Goal: Answer question/provide support: Share knowledge or assist other users

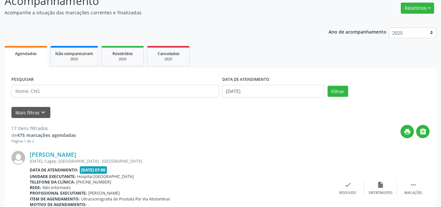
scroll to position [65, 0]
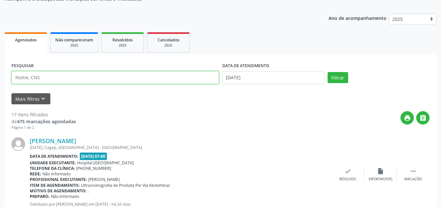
click at [89, 76] on input "text" at bounding box center [114, 77] width 207 height 13
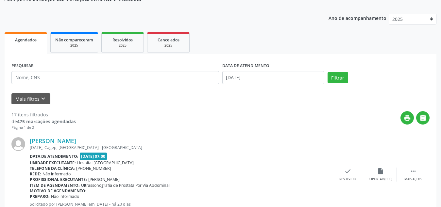
click at [346, 71] on div "PESQUISAR DATA DE ATENDIMENTO [DATE] Filtrar" at bounding box center [220, 75] width 421 height 28
click at [338, 74] on button "Filtrar" at bounding box center [337, 77] width 21 height 11
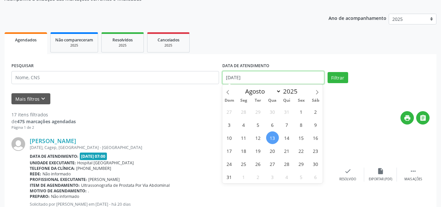
click at [263, 77] on input "[DATE]" at bounding box center [273, 77] width 102 height 13
click at [297, 110] on span "1" at bounding box center [301, 112] width 13 height 13
type input "[DATE]"
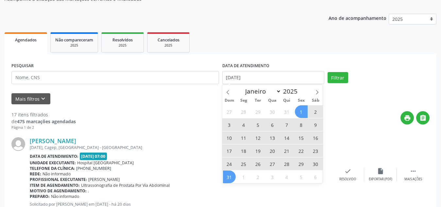
click at [231, 178] on span "31" at bounding box center [229, 177] width 13 height 13
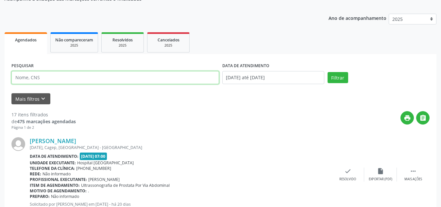
click at [179, 80] on input "text" at bounding box center [114, 77] width 207 height 13
type input "[PERSON_NAME]"
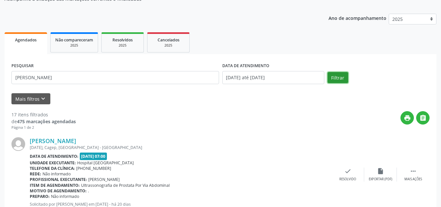
click at [345, 76] on button "Filtrar" at bounding box center [337, 77] width 21 height 11
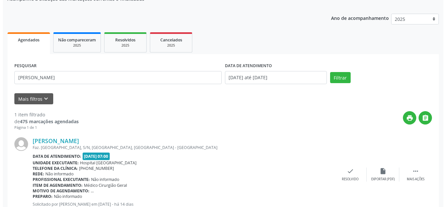
scroll to position [88, 0]
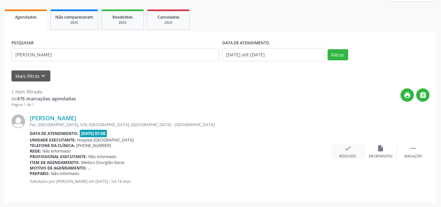
click at [345, 154] on div "check Resolvido" at bounding box center [347, 152] width 33 height 14
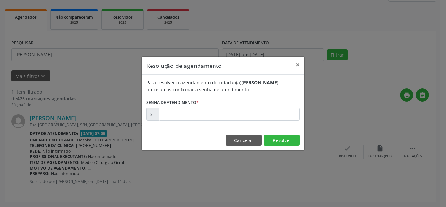
click at [271, 124] on div "Para resolver o agendamento do cidadão(ã) [PERSON_NAME] , precisamos confirmar …" at bounding box center [223, 102] width 163 height 55
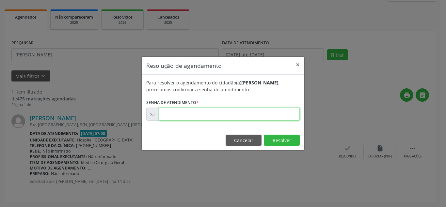
click at [275, 118] on input "text" at bounding box center [229, 114] width 141 height 13
type input "00013784"
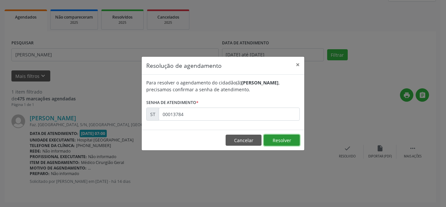
click at [283, 137] on button "Resolver" at bounding box center [282, 140] width 36 height 11
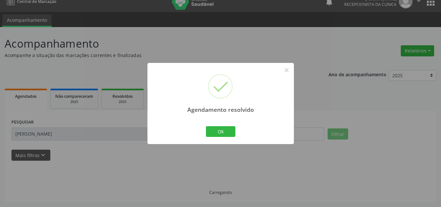
scroll to position [16, 0]
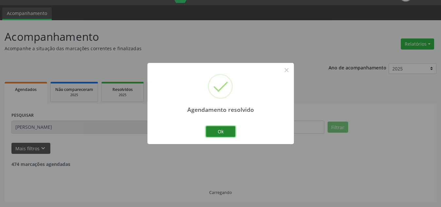
click at [230, 133] on button "Ok" at bounding box center [220, 131] width 29 height 11
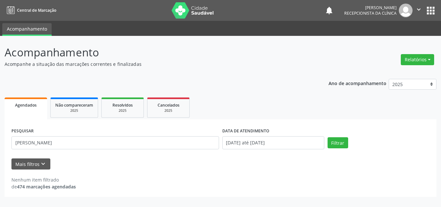
scroll to position [0, 0]
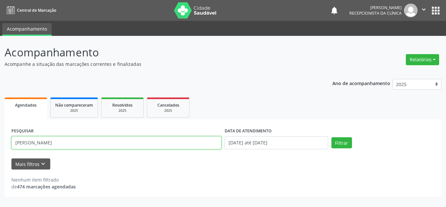
drag, startPoint x: 196, startPoint y: 142, endPoint x: 0, endPoint y: 146, distance: 196.0
click at [0, 146] on div "Acompanhamento Acompanhe a situação das marcações correntes e finalizadas Relat…" at bounding box center [223, 121] width 446 height 171
type input "y"
type input "[PERSON_NAME]"
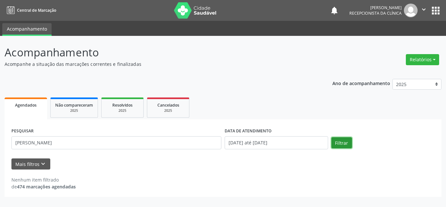
drag, startPoint x: 348, startPoint y: 147, endPoint x: 345, endPoint y: 145, distance: 3.7
click at [345, 145] on button "Filtrar" at bounding box center [342, 143] width 21 height 11
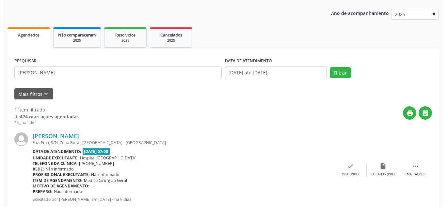
scroll to position [88, 0]
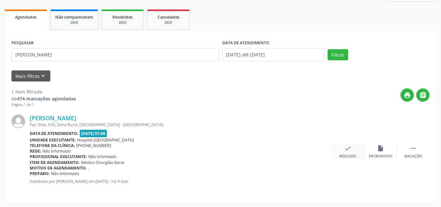
click at [353, 148] on div "check Resolvido" at bounding box center [347, 152] width 33 height 14
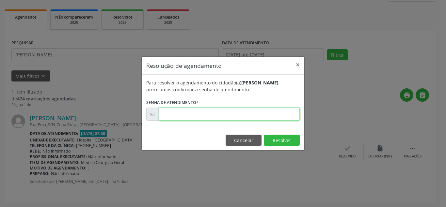
click at [280, 117] on input "text" at bounding box center [229, 114] width 141 height 13
type input "00014632"
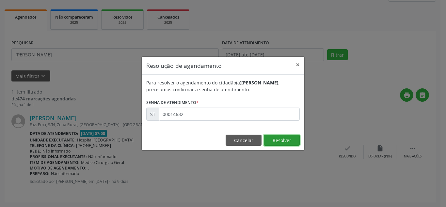
click at [284, 135] on button "Resolver" at bounding box center [282, 140] width 36 height 11
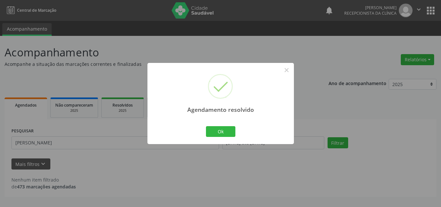
scroll to position [0, 0]
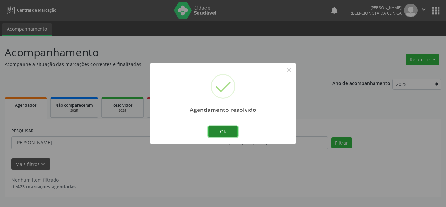
drag, startPoint x: 236, startPoint y: 134, endPoint x: 250, endPoint y: 138, distance: 14.7
click at [235, 134] on button "Ok" at bounding box center [222, 131] width 29 height 11
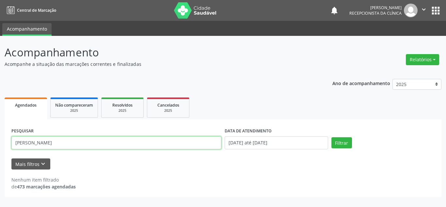
drag, startPoint x: 70, startPoint y: 144, endPoint x: 0, endPoint y: 142, distance: 70.3
click at [0, 142] on div "Acompanhamento Acompanhe a situação das marcações correntes e finalizadas Relat…" at bounding box center [223, 121] width 446 height 171
type input "[PERSON_NAME]"
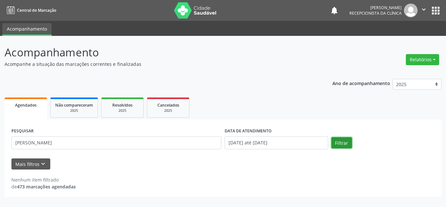
click at [340, 146] on button "Filtrar" at bounding box center [342, 143] width 21 height 11
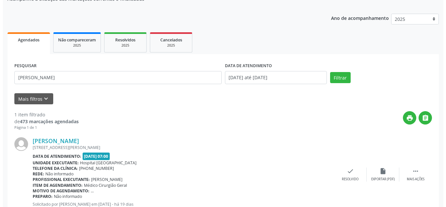
scroll to position [88, 0]
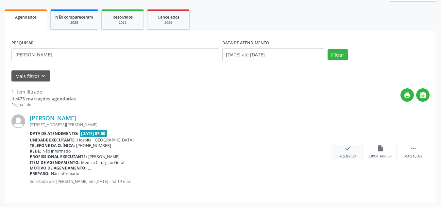
click at [341, 146] on div "check Resolvido" at bounding box center [347, 152] width 33 height 14
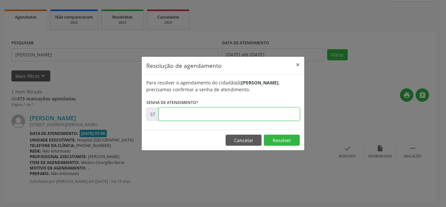
click at [264, 117] on input "text" at bounding box center [229, 114] width 141 height 13
type input "00012136"
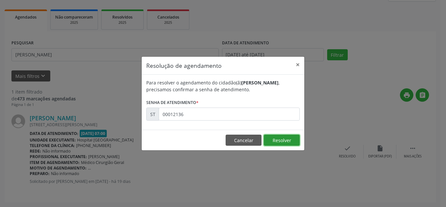
click at [276, 137] on button "Resolver" at bounding box center [282, 140] width 36 height 11
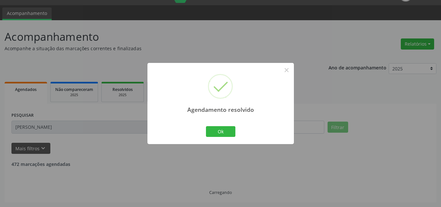
scroll to position [0, 0]
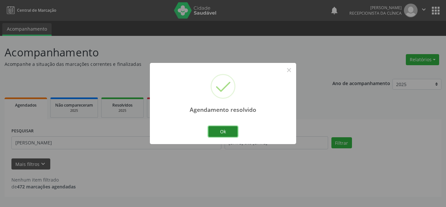
click at [223, 131] on button "Ok" at bounding box center [222, 131] width 29 height 11
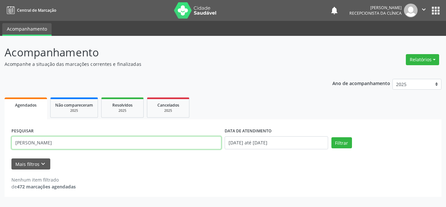
drag, startPoint x: 85, startPoint y: 143, endPoint x: 0, endPoint y: 121, distance: 87.8
click at [0, 121] on div "Acompanhamento Acompanhe a situação das marcações correntes e finalizadas Relat…" at bounding box center [223, 121] width 446 height 171
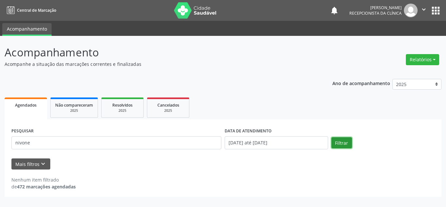
click at [337, 140] on button "Filtrar" at bounding box center [342, 143] width 21 height 11
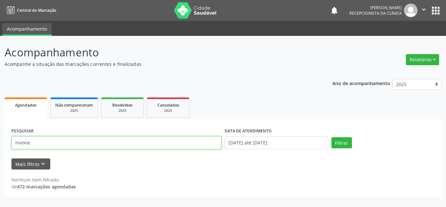
click at [98, 143] on input "nivone" at bounding box center [116, 143] width 210 height 13
type input "nivone goedert"
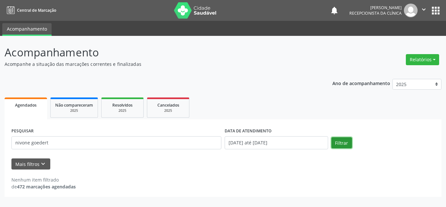
click at [333, 143] on button "Filtrar" at bounding box center [342, 143] width 21 height 11
click at [33, 110] on link "Agendados" at bounding box center [26, 109] width 42 height 22
click at [57, 111] on div "2025" at bounding box center [74, 110] width 38 height 5
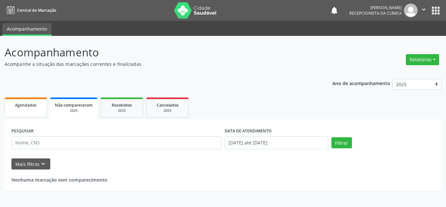
click at [22, 108] on span "Agendados" at bounding box center [26, 106] width 22 height 6
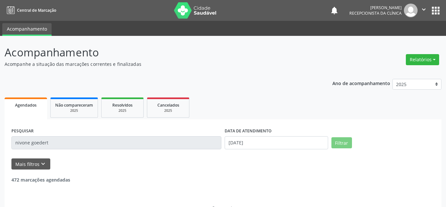
click at [55, 142] on input "nivone goedert" at bounding box center [116, 143] width 210 height 13
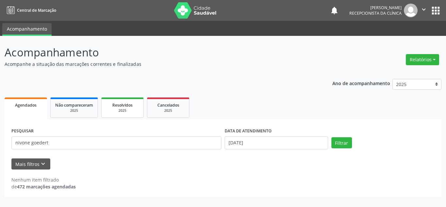
click at [126, 108] on div "2025" at bounding box center [122, 110] width 33 height 5
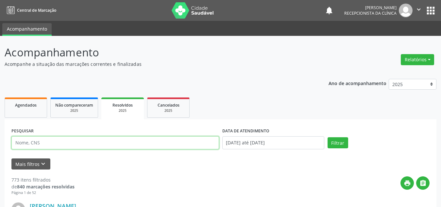
click at [123, 143] on input "text" at bounding box center [114, 143] width 207 height 13
type input "nivone"
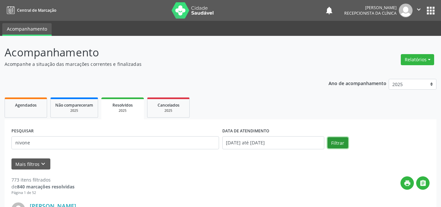
click at [333, 140] on button "Filtrar" at bounding box center [337, 143] width 21 height 11
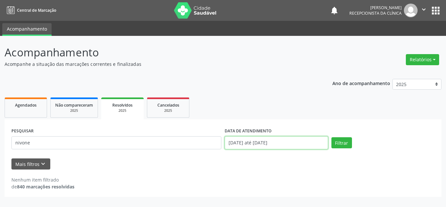
click at [285, 146] on input "[DATE] até [DATE]" at bounding box center [277, 143] width 104 height 13
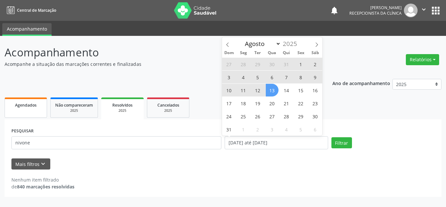
drag, startPoint x: 62, startPoint y: 150, endPoint x: 36, endPoint y: 115, distance: 44.2
click at [59, 147] on div "PESQUISAR nivone" at bounding box center [116, 140] width 213 height 28
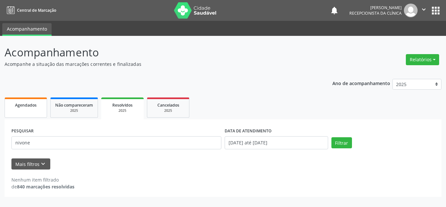
click at [24, 105] on span "Agendados" at bounding box center [26, 106] width 22 height 6
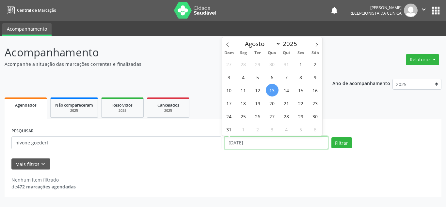
click at [294, 143] on input "[DATE]" at bounding box center [277, 143] width 104 height 13
click at [298, 65] on span "1" at bounding box center [301, 64] width 13 height 13
type input "[DATE]"
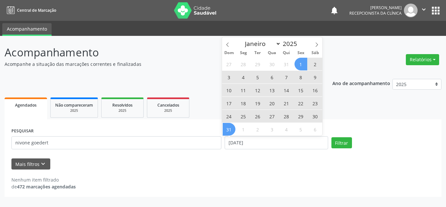
click at [228, 130] on span "31" at bounding box center [229, 129] width 13 height 13
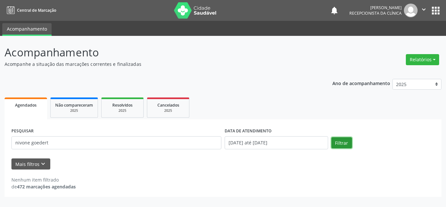
click at [347, 143] on button "Filtrar" at bounding box center [342, 143] width 21 height 11
click at [87, 111] on div "2025" at bounding box center [74, 110] width 38 height 5
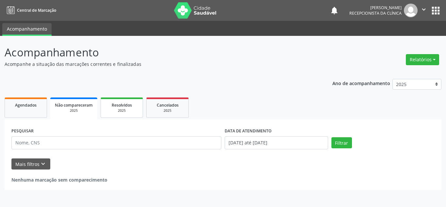
click at [130, 108] on div "Resolvidos" at bounding box center [122, 105] width 33 height 7
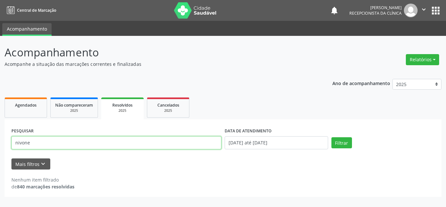
click at [63, 142] on input "nivone" at bounding box center [116, 143] width 210 height 13
type input "n"
type input "[PERSON_NAME]"
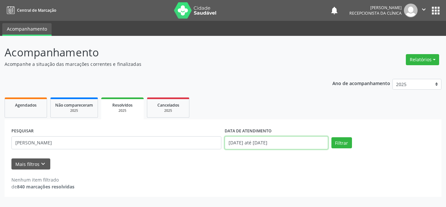
click at [289, 142] on input "[DATE] até [DATE]" at bounding box center [277, 143] width 104 height 13
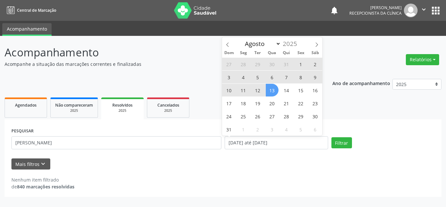
click at [302, 64] on span "1" at bounding box center [301, 64] width 13 height 13
type input "[DATE]"
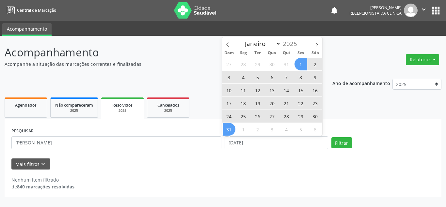
click at [229, 129] on span "31" at bounding box center [229, 129] width 13 height 13
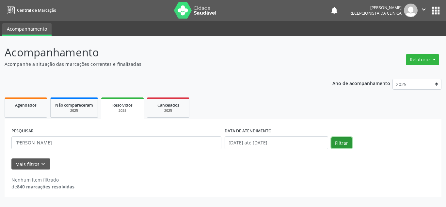
click at [338, 143] on button "Filtrar" at bounding box center [342, 143] width 21 height 11
click at [25, 107] on span "Agendados" at bounding box center [26, 106] width 22 height 6
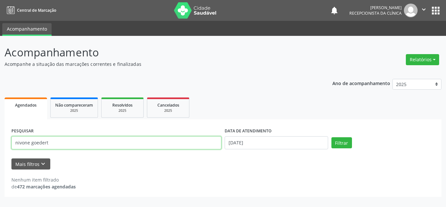
drag, startPoint x: 54, startPoint y: 141, endPoint x: 12, endPoint y: 141, distance: 42.1
click at [12, 141] on input "nivone goedert" at bounding box center [116, 143] width 210 height 13
type input "[PERSON_NAME]"
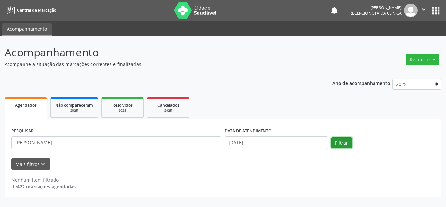
click at [341, 142] on button "Filtrar" at bounding box center [342, 143] width 21 height 11
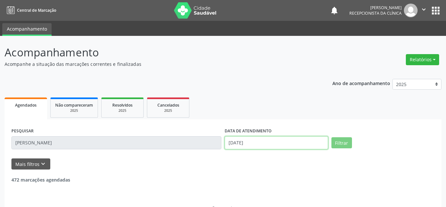
click at [267, 142] on input "[DATE]" at bounding box center [277, 143] width 104 height 13
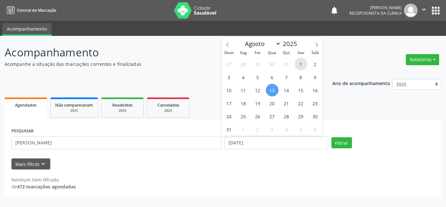
click at [302, 67] on span "1" at bounding box center [301, 64] width 13 height 13
type input "[DATE]"
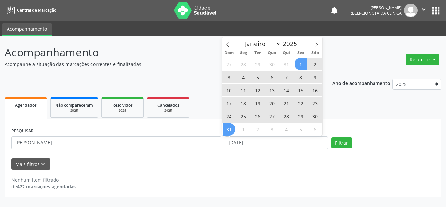
click at [225, 131] on span "31" at bounding box center [229, 129] width 13 height 13
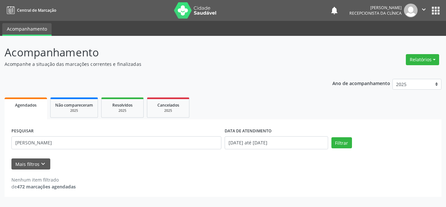
drag, startPoint x: 355, startPoint y: 144, endPoint x: 351, endPoint y: 144, distance: 3.6
click at [354, 144] on div "Filtrar" at bounding box center [383, 143] width 107 height 11
click at [337, 144] on button "Filtrar" at bounding box center [342, 143] width 21 height 11
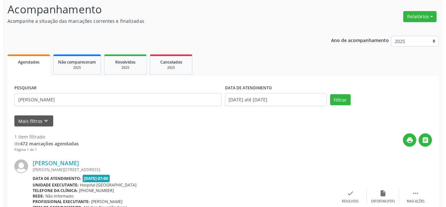
scroll to position [88, 0]
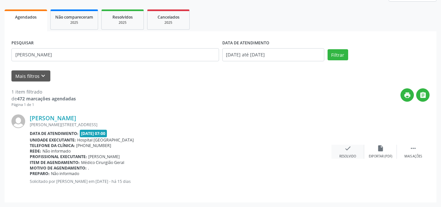
click at [357, 157] on div "check Resolvido" at bounding box center [347, 152] width 33 height 14
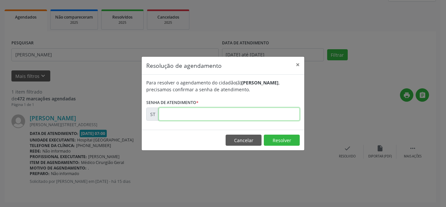
click at [282, 114] on input "text" at bounding box center [229, 114] width 141 height 13
type input "00013226"
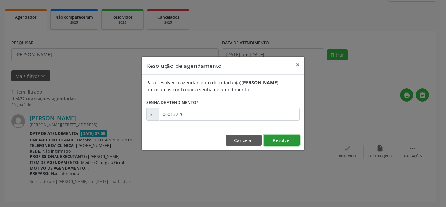
click at [279, 143] on button "Resolver" at bounding box center [282, 140] width 36 height 11
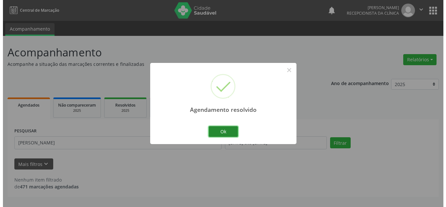
scroll to position [0, 0]
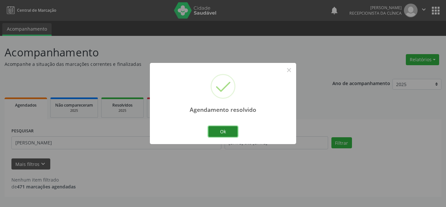
click at [230, 133] on button "Ok" at bounding box center [222, 131] width 29 height 11
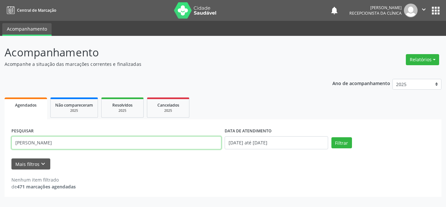
drag, startPoint x: 54, startPoint y: 143, endPoint x: 0, endPoint y: 144, distance: 53.9
click at [0, 144] on div "Acompanhamento Acompanhe a situação das marcações correntes e finalizadas Relat…" at bounding box center [223, 121] width 446 height 171
